Goal: Task Accomplishment & Management: Manage account settings

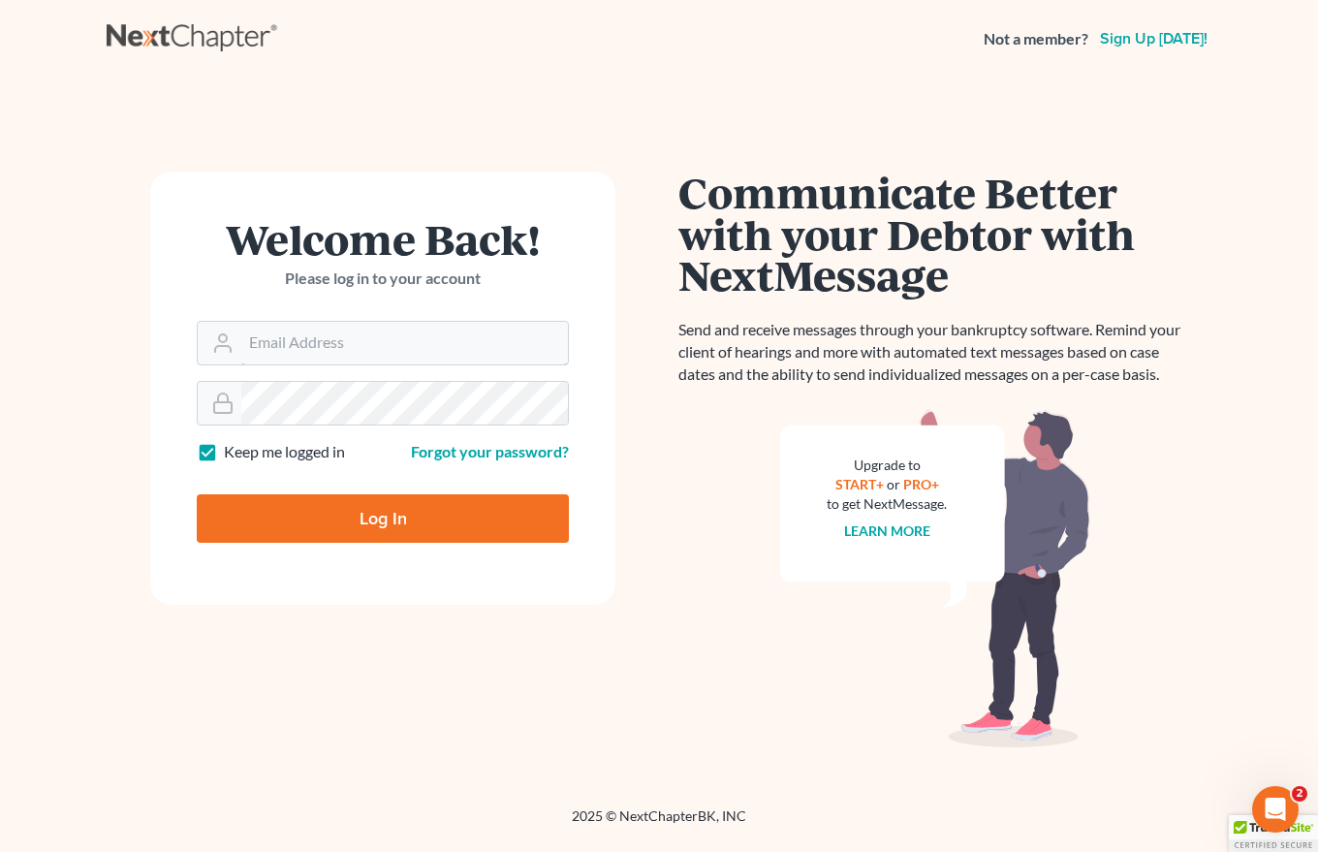
type input "dsbert4978@aol.com"
click at [384, 523] on input "Log In" at bounding box center [383, 518] width 372 height 48
type input "Thinking..."
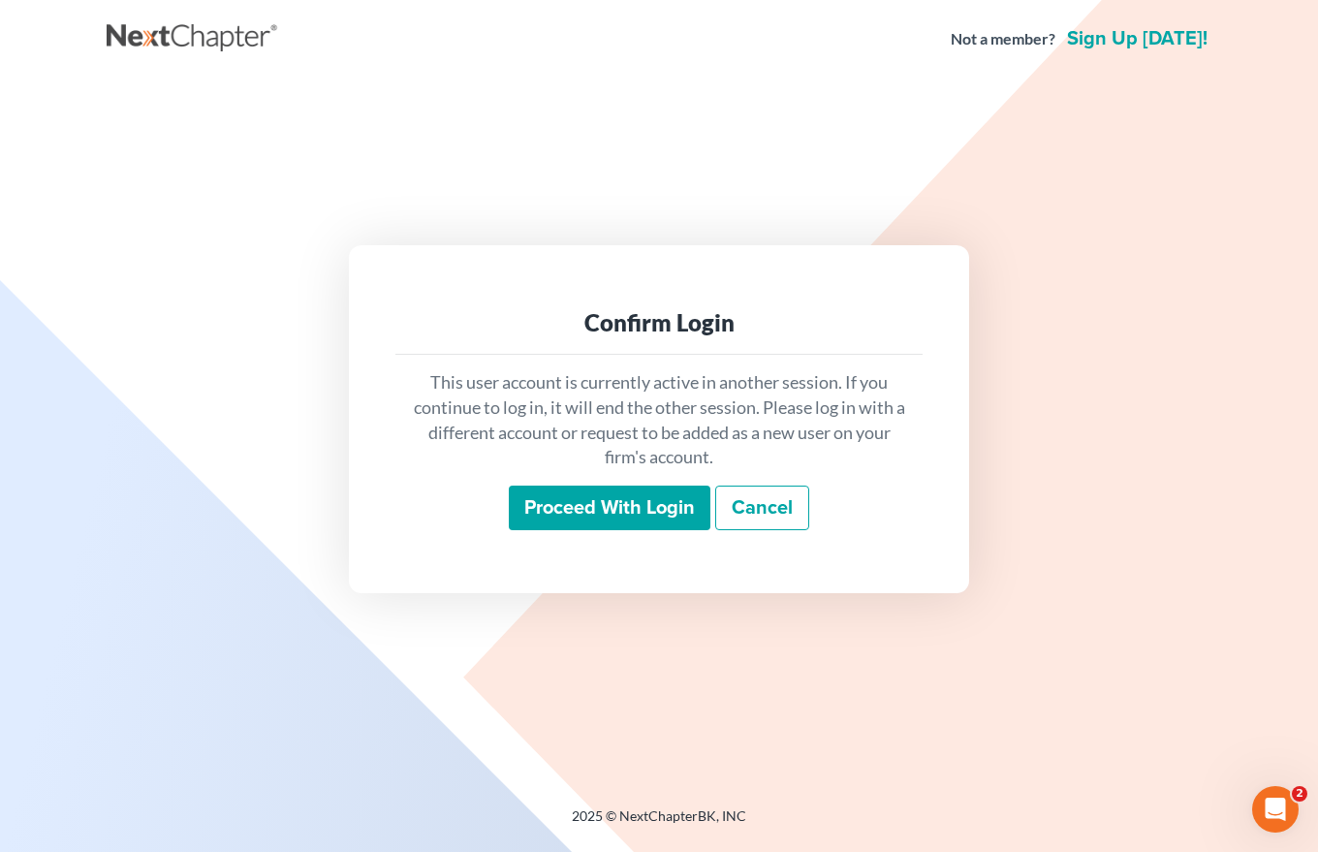
click at [663, 500] on input "Proceed with login" at bounding box center [610, 508] width 202 height 45
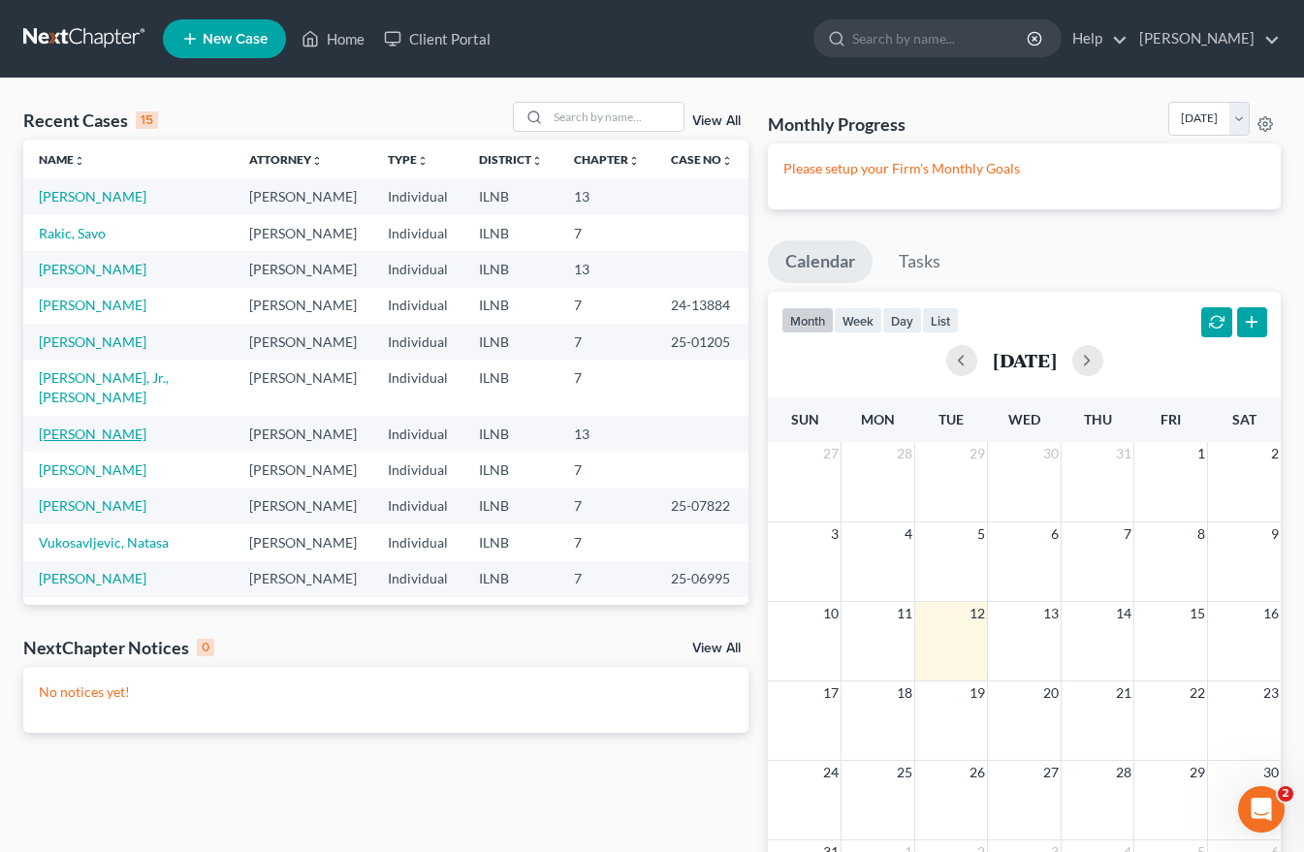
click at [99, 426] on link "Mulvey, Michael" at bounding box center [93, 434] width 108 height 16
